Goal: Task Accomplishment & Management: Manage account settings

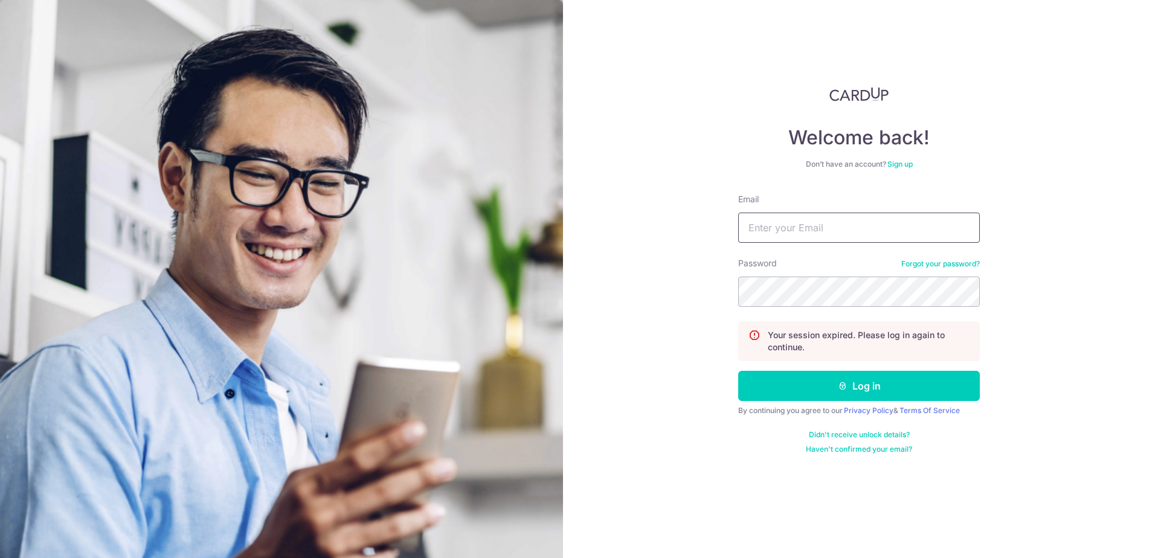
click at [780, 229] on input "Email" at bounding box center [859, 228] width 242 height 30
type input "[EMAIL_ADDRESS][DOMAIN_NAME]"
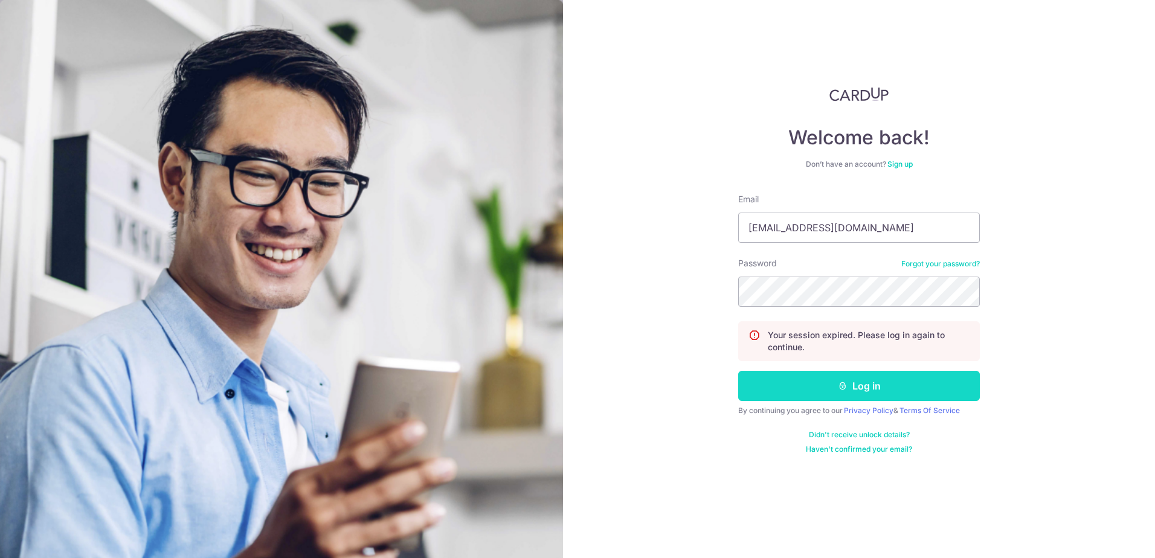
click at [846, 382] on icon "submit" at bounding box center [843, 386] width 10 height 10
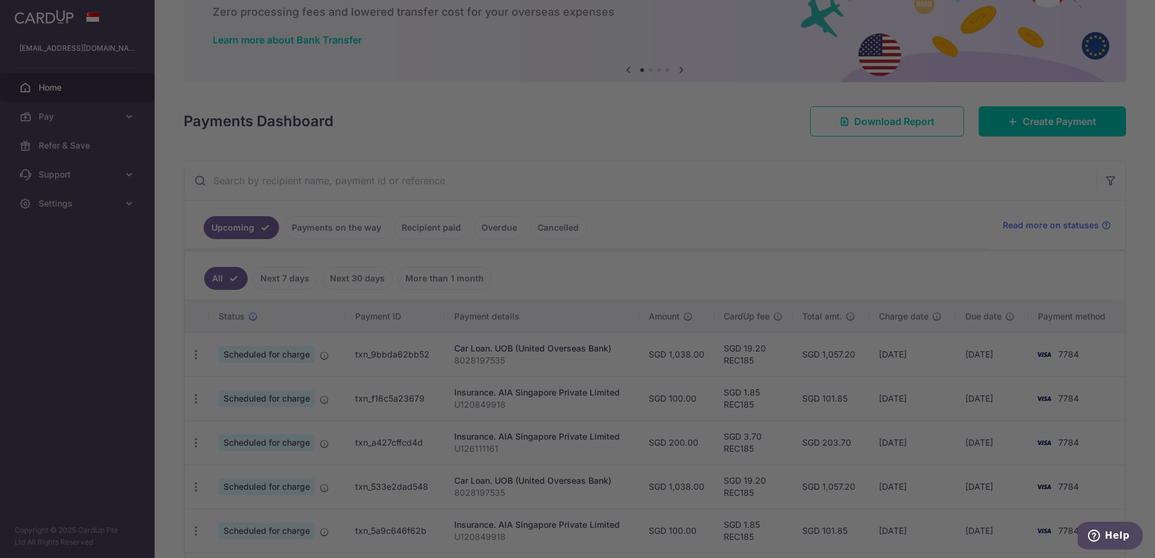
scroll to position [121, 0]
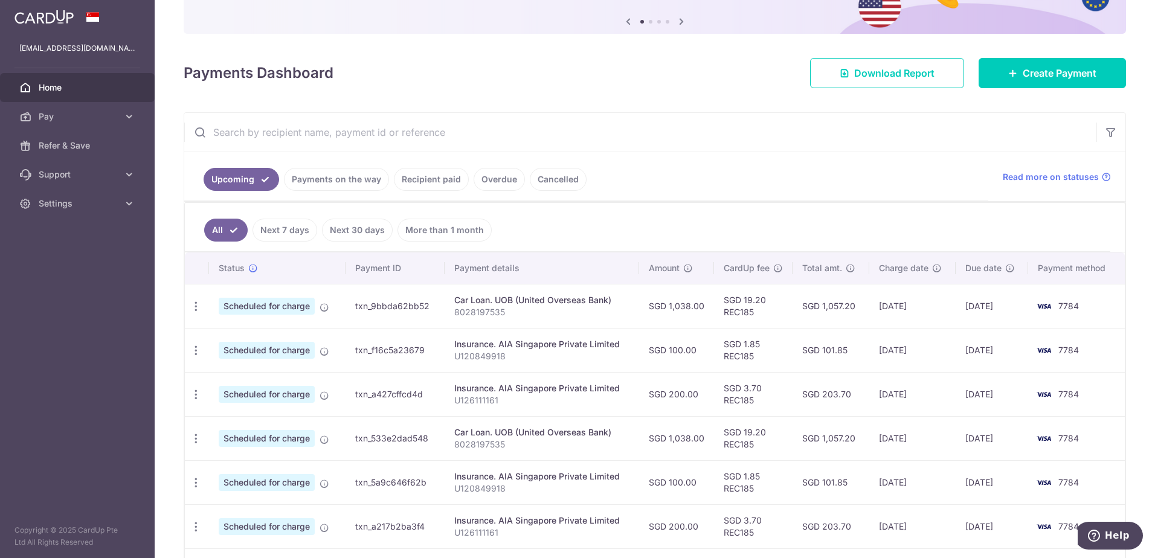
click at [338, 182] on link "Payments on the way" at bounding box center [336, 179] width 105 height 23
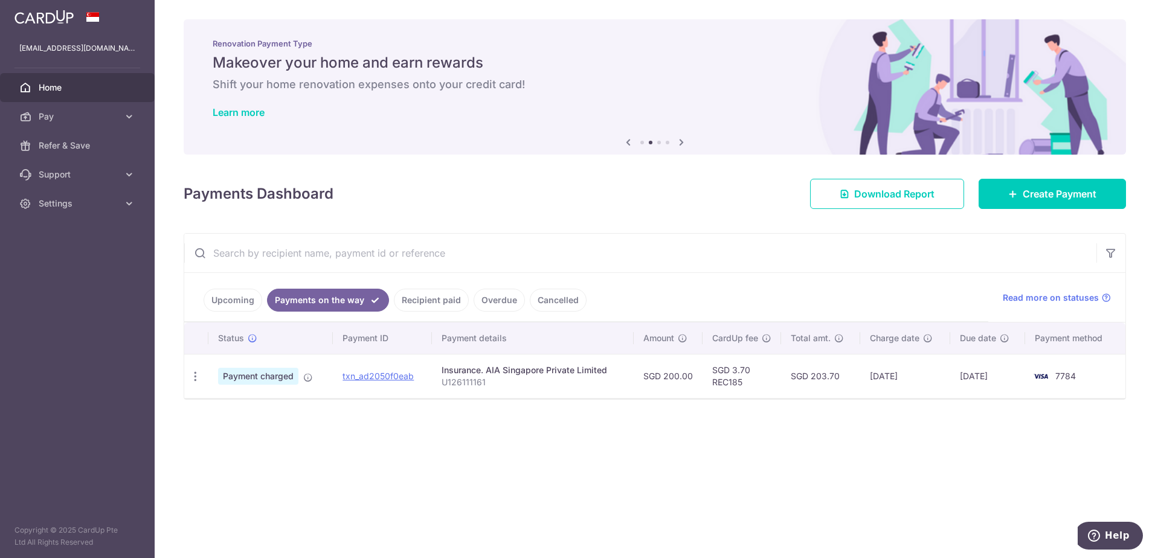
click at [415, 306] on link "Recipient paid" at bounding box center [431, 300] width 75 height 23
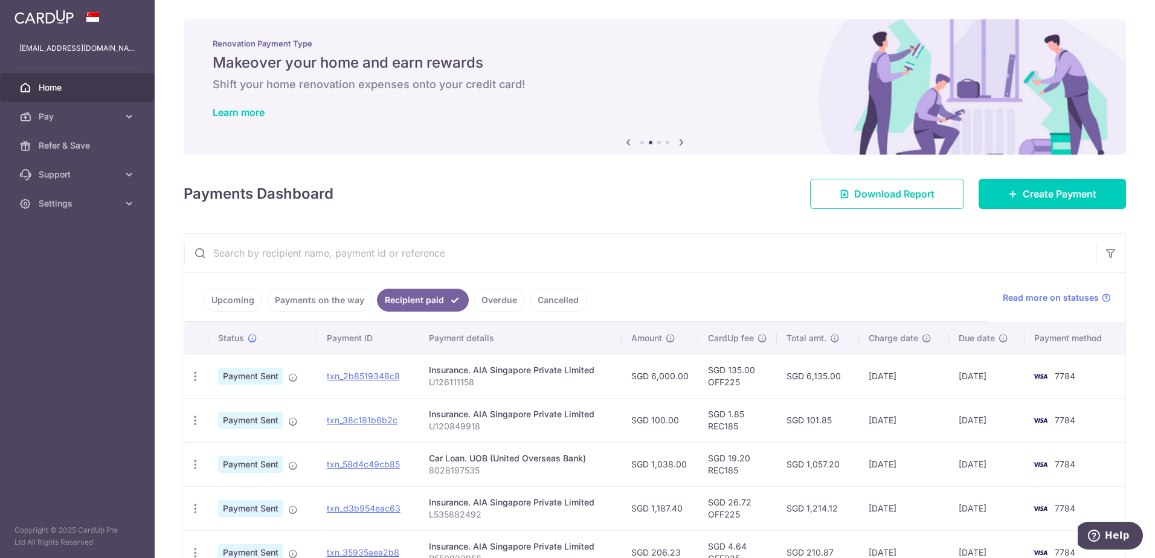
scroll to position [60, 0]
